Goal: Task Accomplishment & Management: Manage account settings

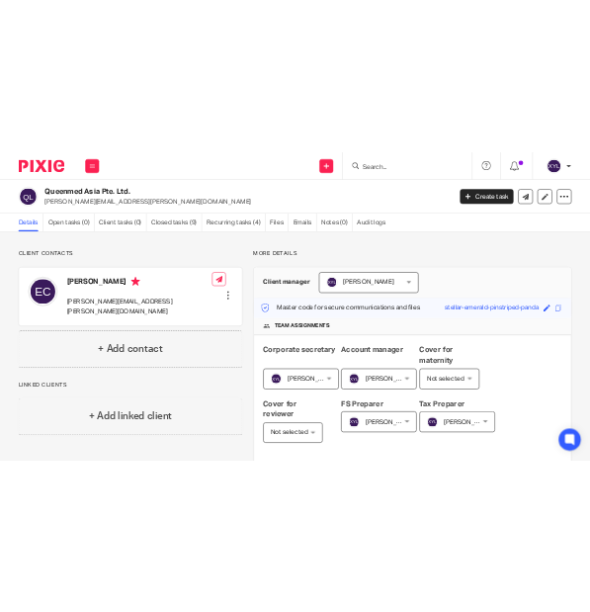
scroll to position [466, 0]
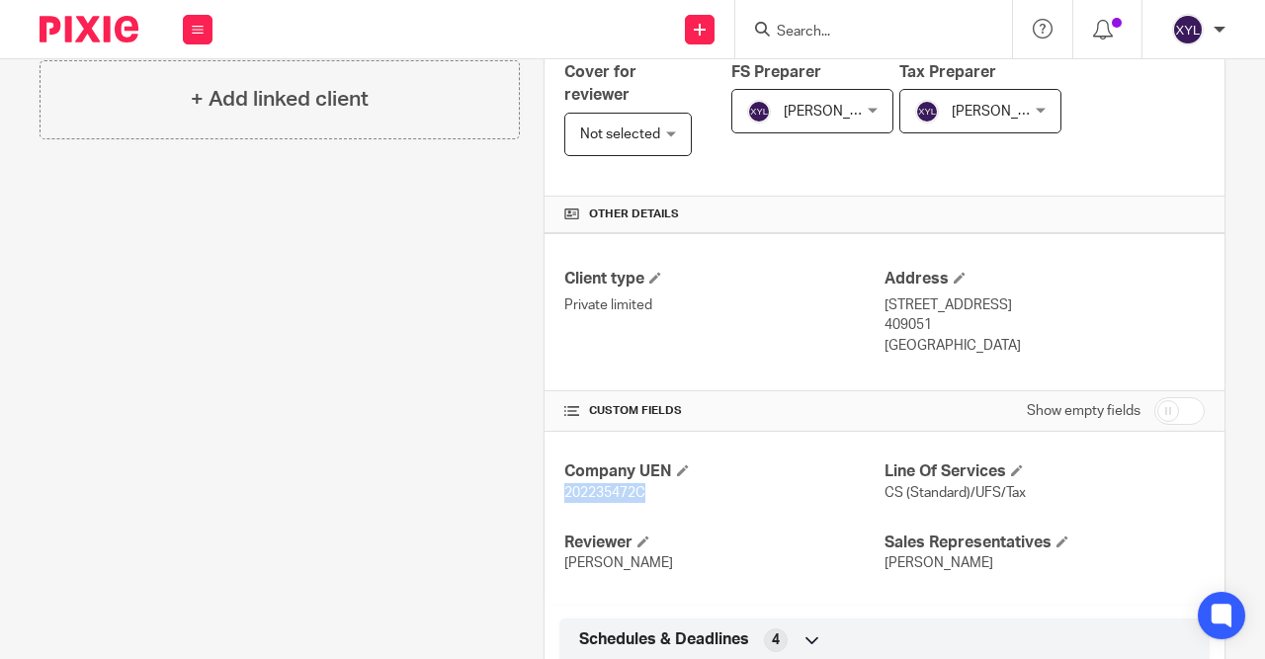
click at [811, 27] on input "Search" at bounding box center [864, 33] width 178 height 18
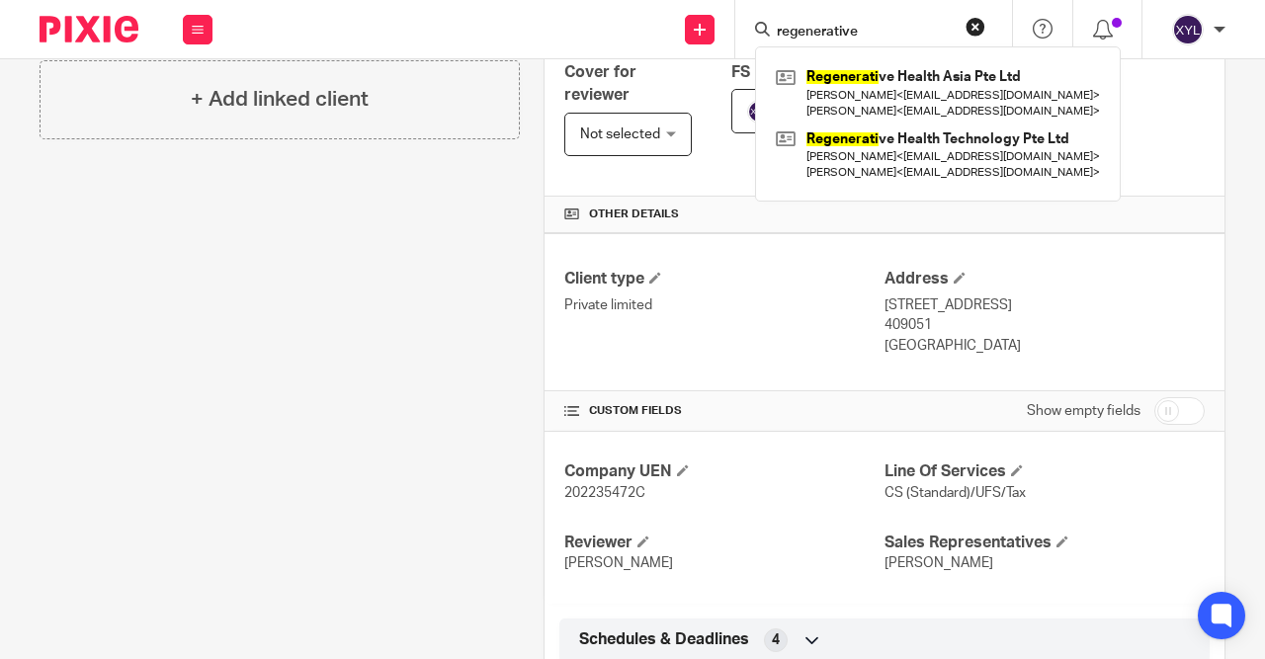
type input "regenerative"
click button "submit" at bounding box center [0, 0] width 0 height 0
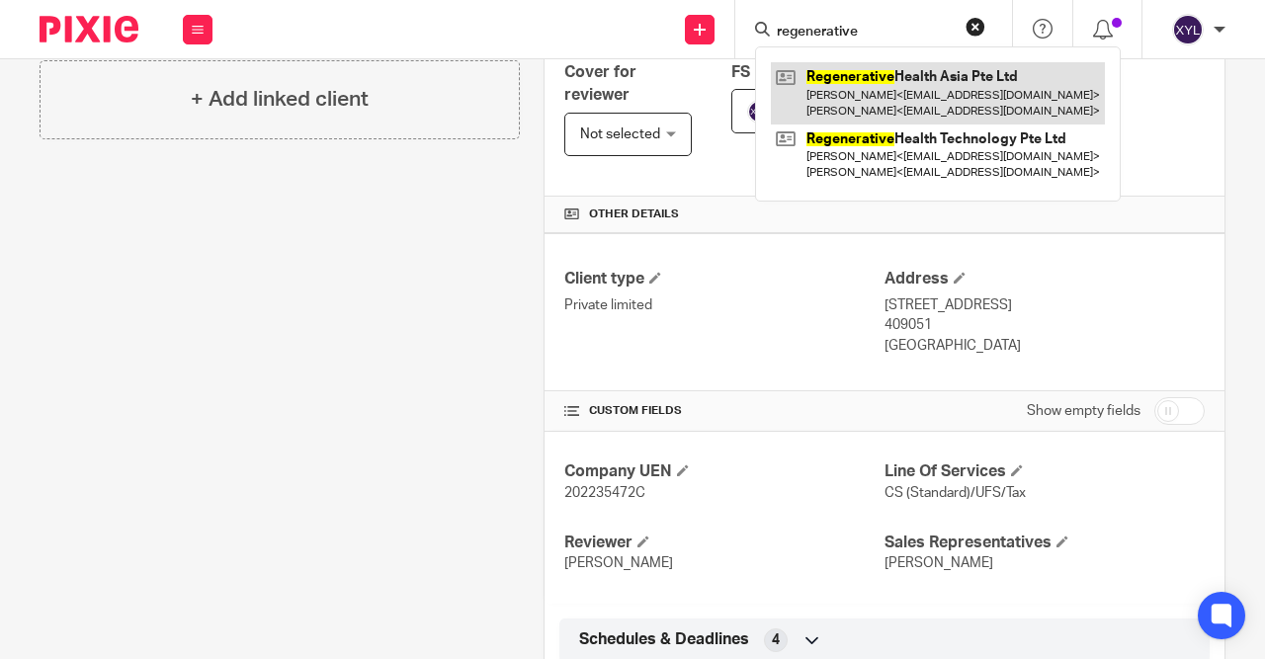
click at [803, 97] on link at bounding box center [938, 92] width 334 height 61
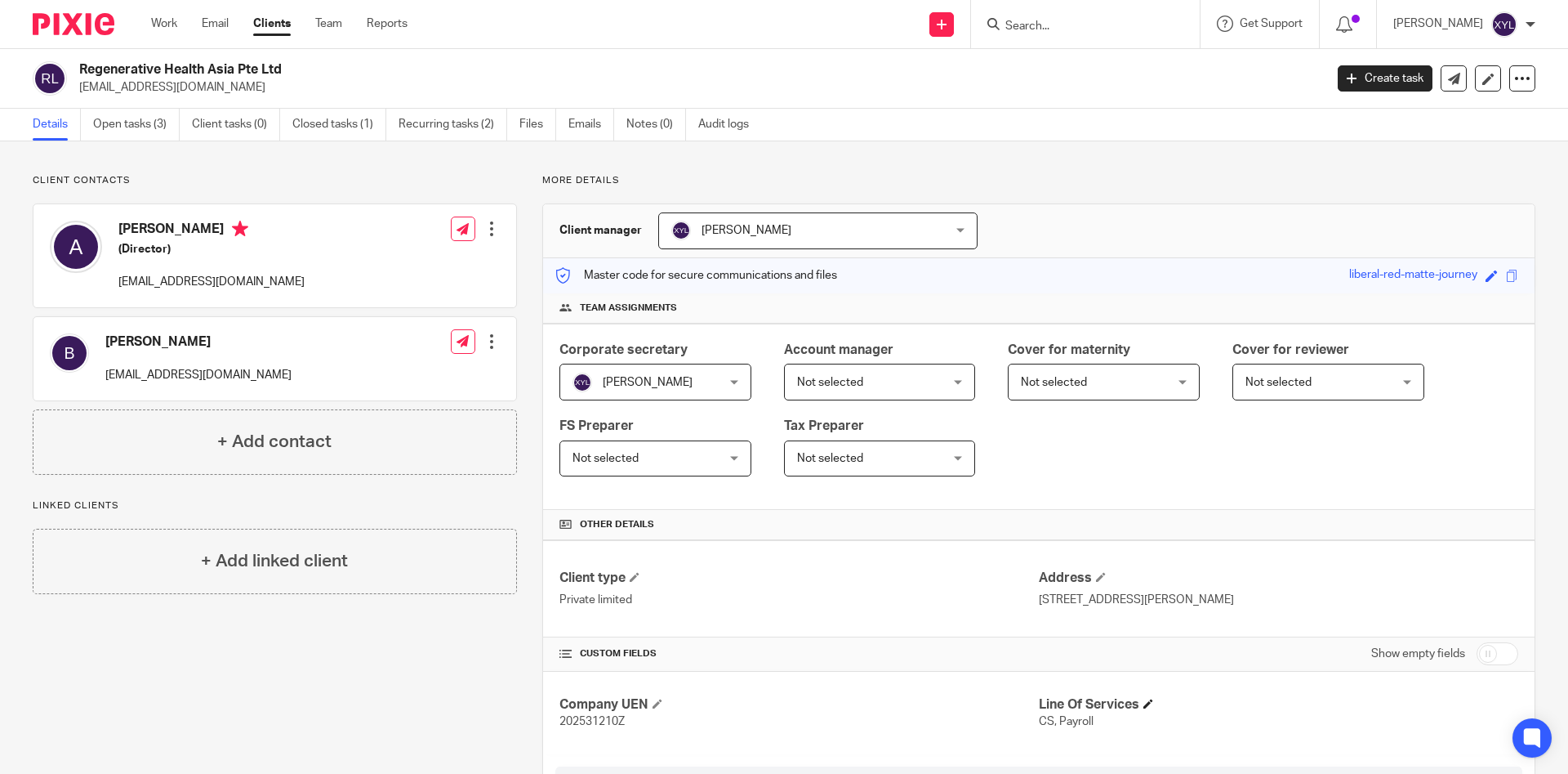
scroll to position [209, 0]
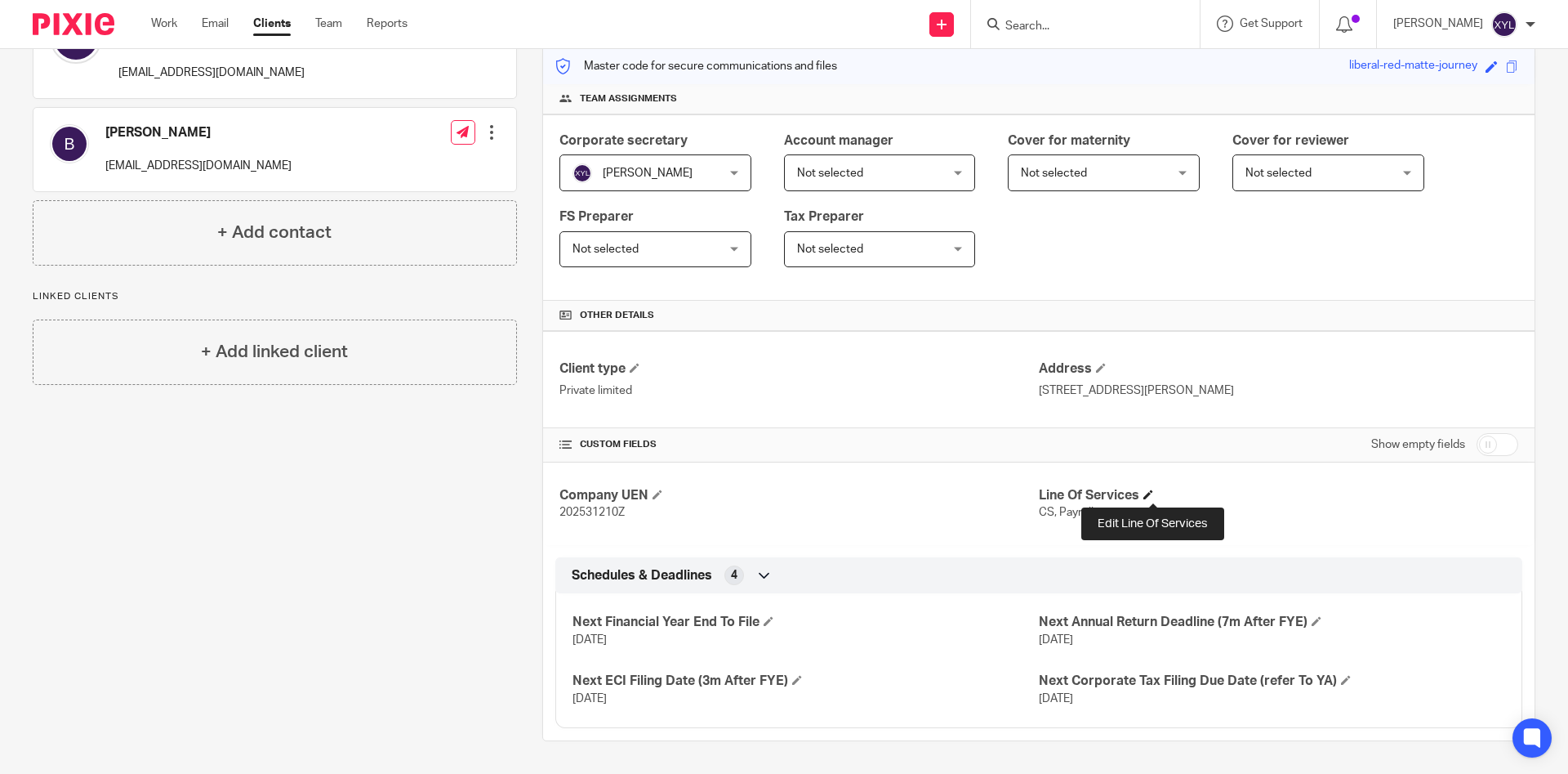
click at [1153, 498] on span at bounding box center [1148, 494] width 10 height 10
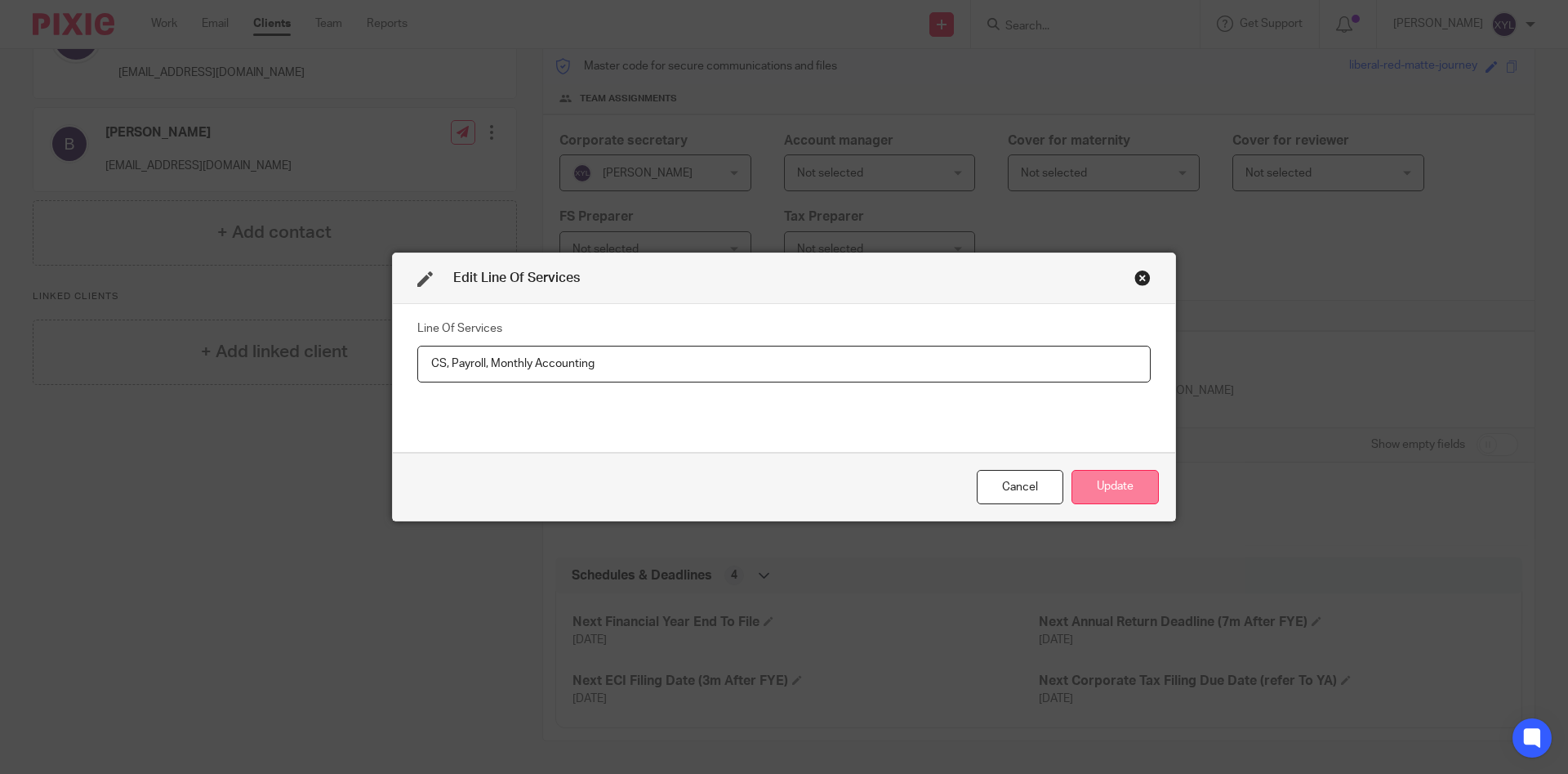
type input "CS, Payroll, Monthly Accounting"
click at [1100, 490] on button "Update" at bounding box center [1115, 487] width 88 height 35
